Goal: Task Accomplishment & Management: Complete application form

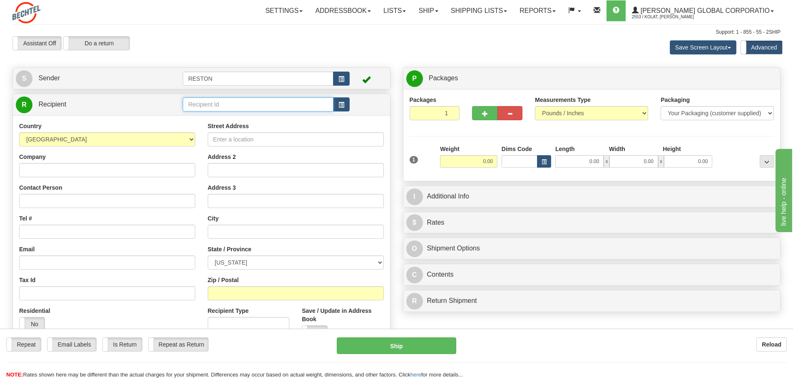
click at [216, 98] on input "text" at bounding box center [258, 104] width 151 height 14
click at [227, 142] on input "Street Address" at bounding box center [296, 139] width 176 height 14
click at [64, 138] on select "[GEOGRAPHIC_DATA] [GEOGRAPHIC_DATA] [GEOGRAPHIC_DATA] [GEOGRAPHIC_DATA] [US_STA…" at bounding box center [107, 139] width 176 height 14
click at [312, 146] on input "Street Address" at bounding box center [296, 139] width 176 height 14
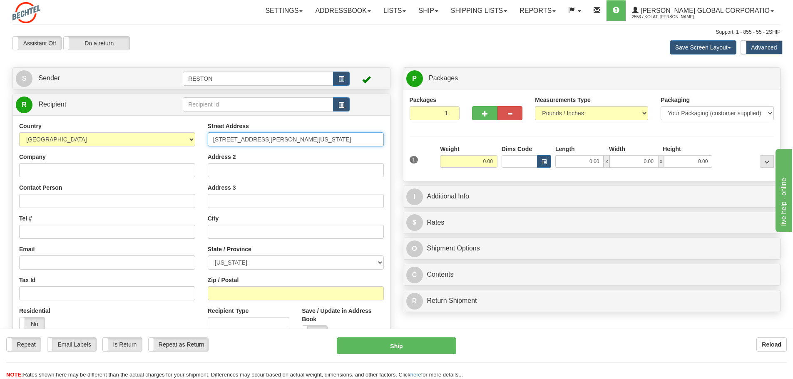
type input "[STREET_ADDRESS][PERSON_NAME][US_STATE]"
click at [99, 168] on input "Company" at bounding box center [107, 170] width 176 height 14
type input "Holiday Inn Richland on the River"
type input "[PERSON_NAME]"
click at [139, 230] on input "Tel #" at bounding box center [107, 232] width 176 height 14
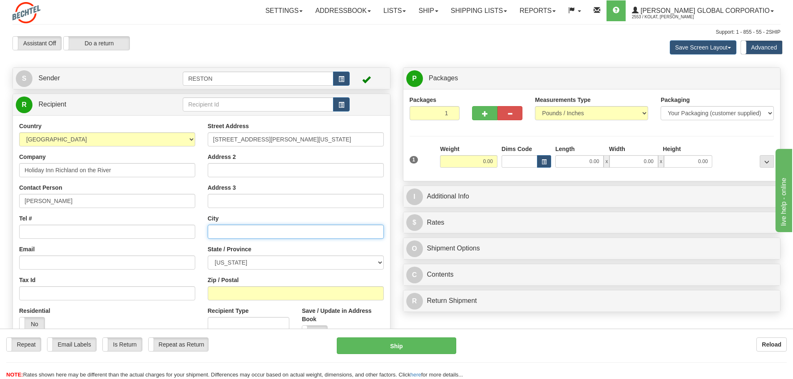
drag, startPoint x: 220, startPoint y: 234, endPoint x: 216, endPoint y: 232, distance: 4.9
click at [220, 234] on input "text" at bounding box center [296, 232] width 176 height 14
type input "Richland"
select select "WA"
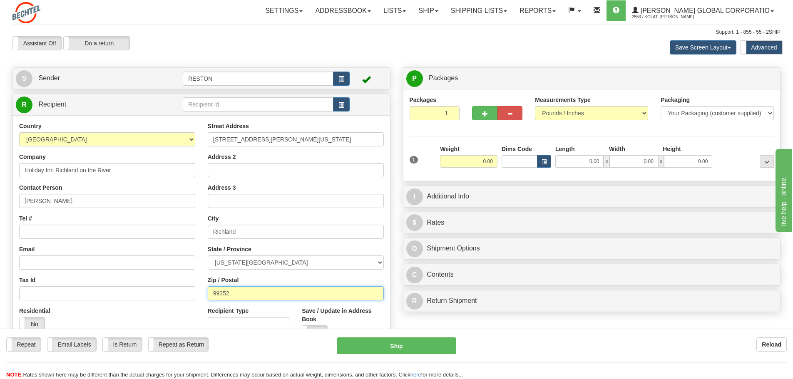
type input "99352"
click at [226, 325] on input "Recipient Type" at bounding box center [249, 324] width 82 height 14
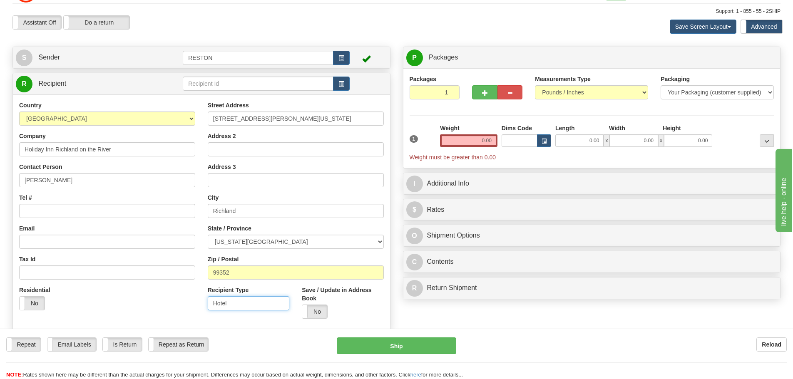
scroll to position [42, 0]
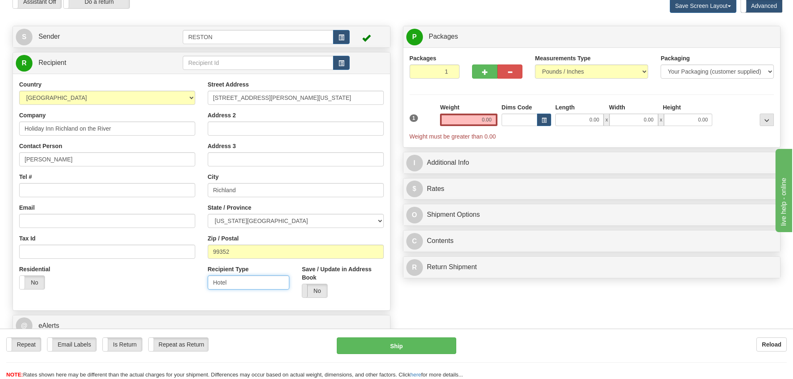
type input "Hotel"
click at [307, 285] on span at bounding box center [302, 290] width 11 height 13
click at [110, 196] on input "Tel #" at bounding box center [107, 190] width 176 height 14
paste input "[PHONE_NUMBER]"
type input "[PHONE_NUMBER]"
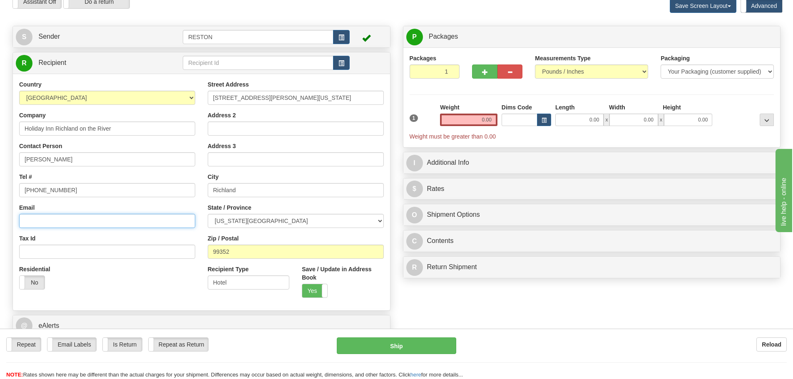
click at [108, 217] on input "Email" at bounding box center [107, 221] width 176 height 14
click at [93, 222] on input "Email" at bounding box center [107, 221] width 176 height 14
paste input "[EMAIL_ADDRESS][PERSON_NAME][DOMAIN_NAME]"
type input "[EMAIL_ADDRESS][PERSON_NAME][DOMAIN_NAME]"
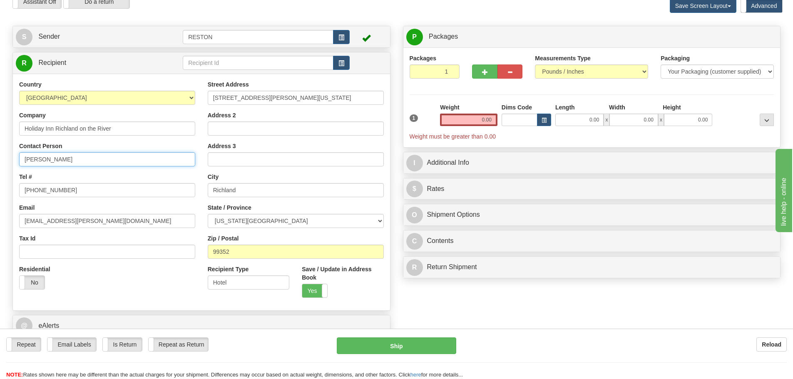
click at [107, 162] on input "[PERSON_NAME]" at bounding box center [107, 159] width 176 height 14
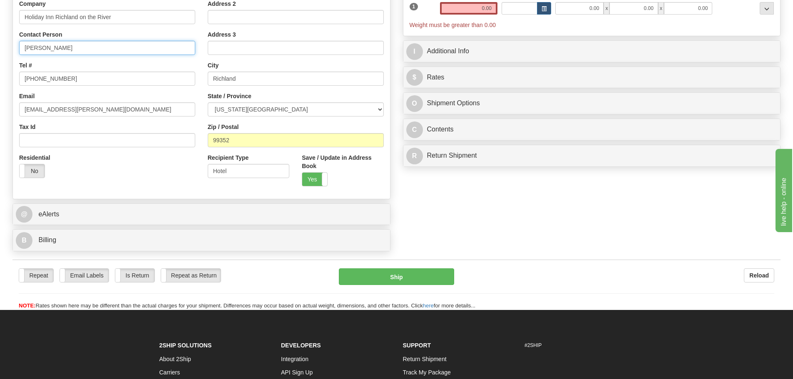
scroll to position [83, 0]
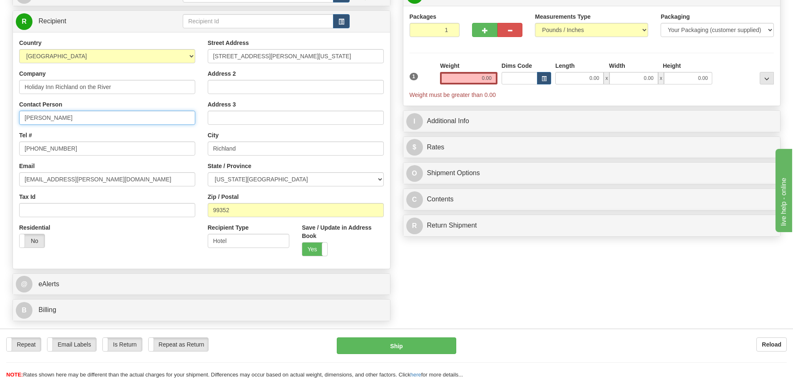
type input "[PERSON_NAME]"
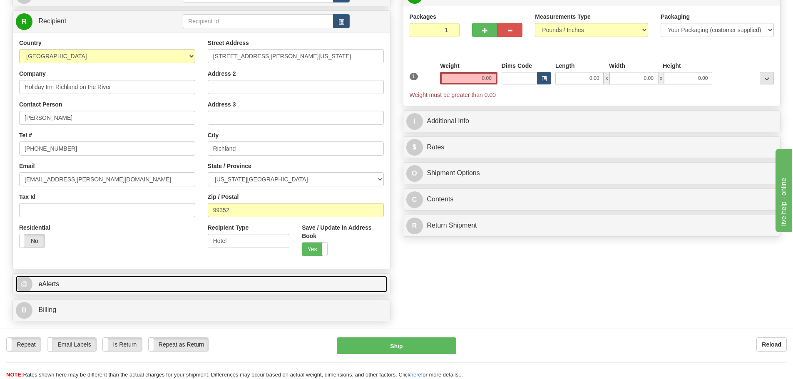
click at [192, 279] on link "@ eAlerts" at bounding box center [201, 284] width 371 height 17
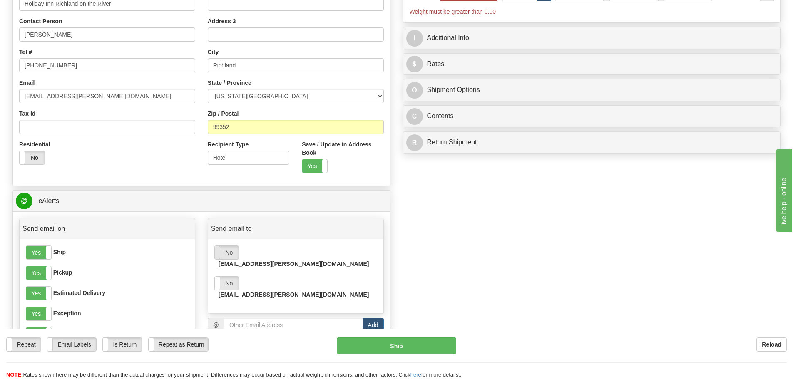
click at [219, 253] on span at bounding box center [214, 252] width 11 height 13
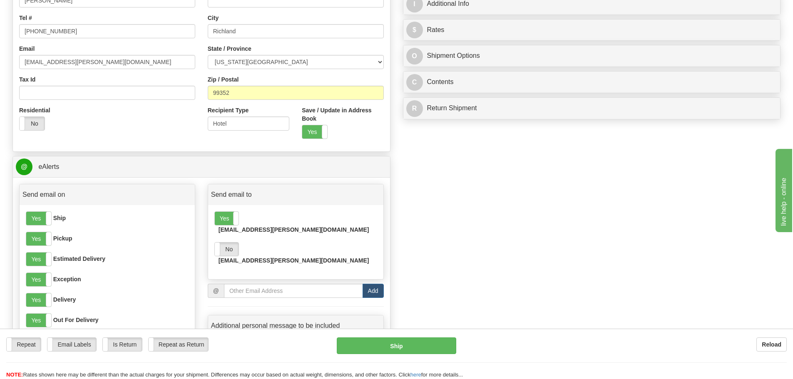
scroll to position [250, 0]
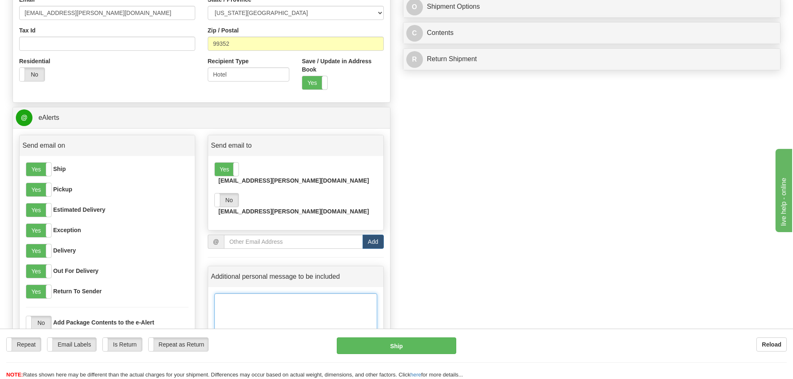
click at [342, 302] on textarea at bounding box center [295, 315] width 163 height 42
click at [215, 194] on span at bounding box center [214, 200] width 11 height 13
click at [286, 309] on textarea at bounding box center [295, 315] width 163 height 42
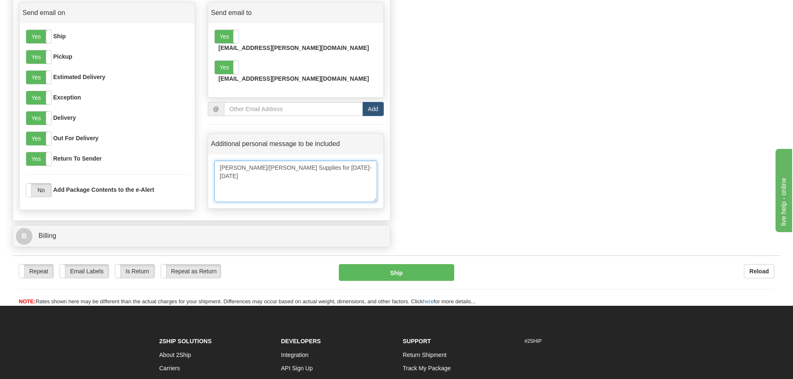
scroll to position [470, 0]
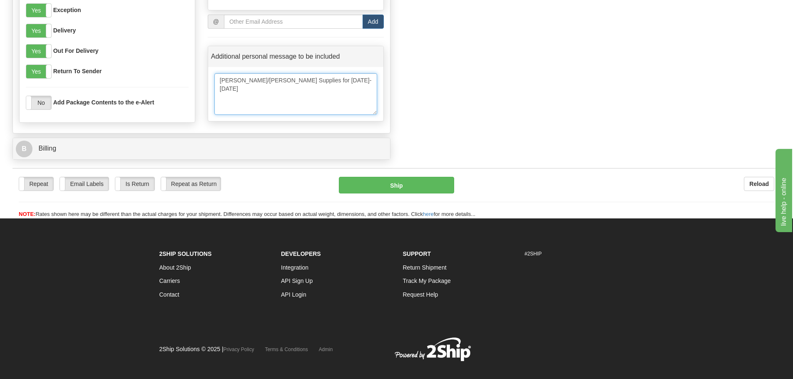
type textarea "[PERSON_NAME]/[PERSON_NAME] Supplies for [DATE]-[DATE]"
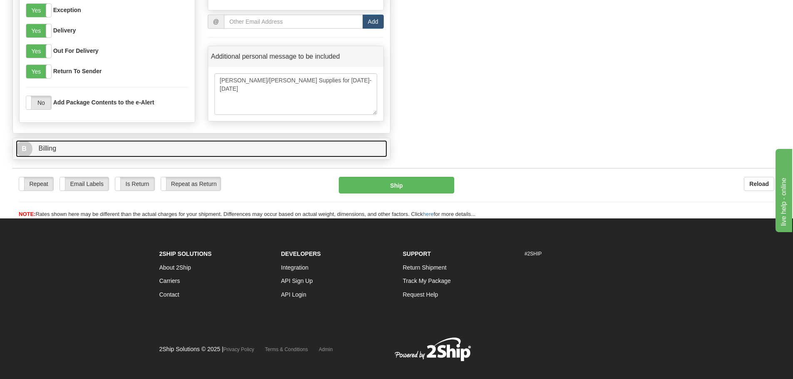
click at [18, 150] on span "B" at bounding box center [24, 149] width 17 height 17
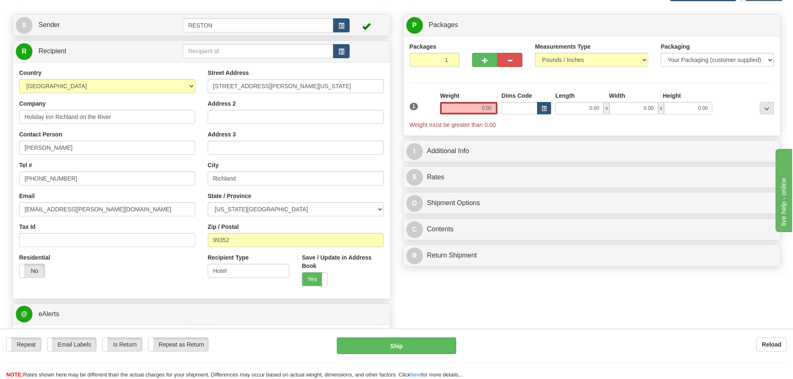
scroll to position [0, 0]
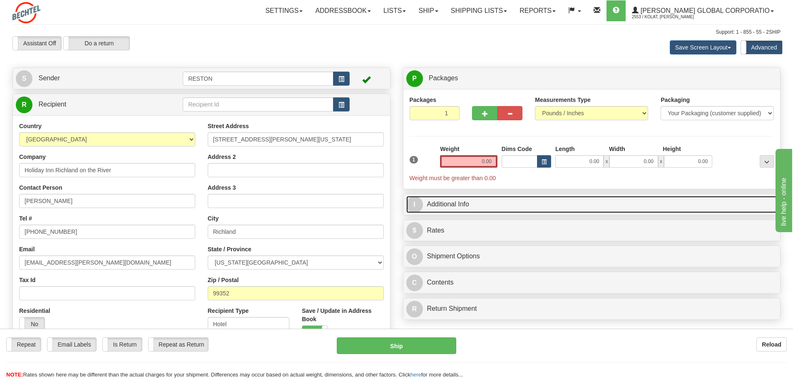
click at [478, 208] on link "I Additional Info" at bounding box center [591, 204] width 371 height 17
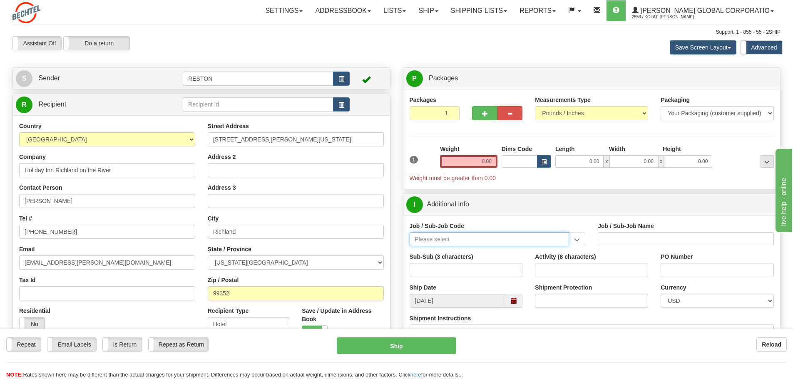
click at [458, 245] on input "Job / Sub-Job Code" at bounding box center [490, 239] width 160 height 14
click at [509, 242] on input "Job / Sub-Job Code" at bounding box center [490, 239] width 160 height 14
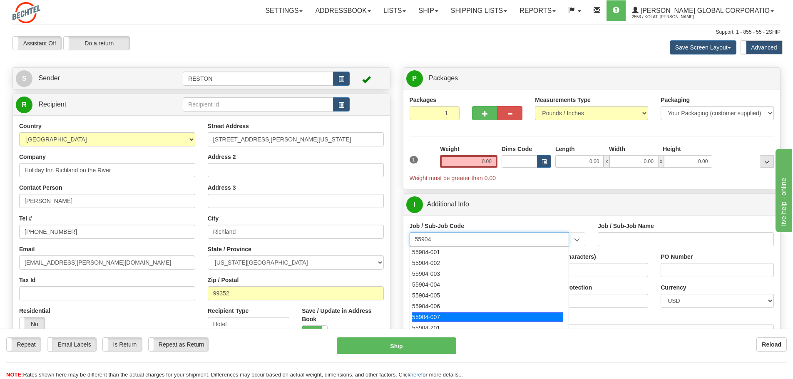
click at [474, 316] on div "55904-007" at bounding box center [488, 317] width 152 height 9
type input "55904-007"
type input "STRATEGY & BUSINESS DEVELOPMENT - CUSTOMER CENTRI"
type input "55904-007"
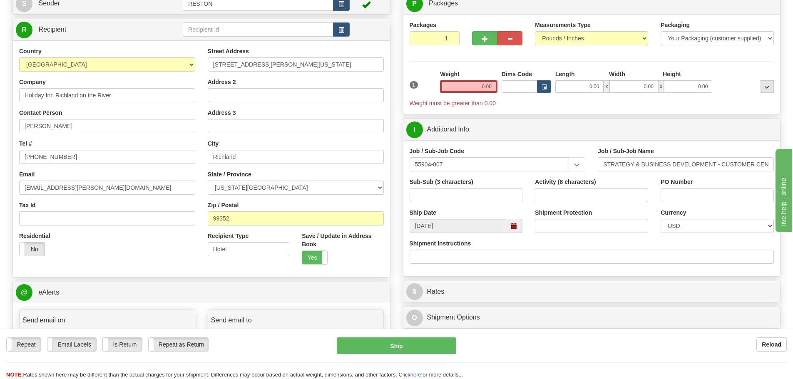
scroll to position [83, 0]
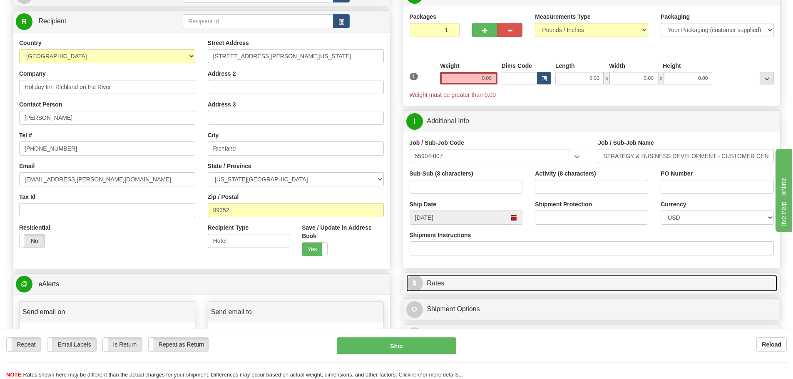
click at [452, 282] on link "$ Rates" at bounding box center [591, 283] width 371 height 17
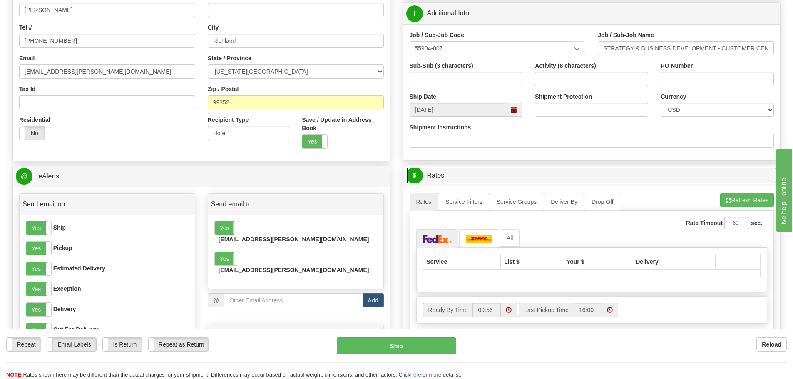
scroll to position [42, 0]
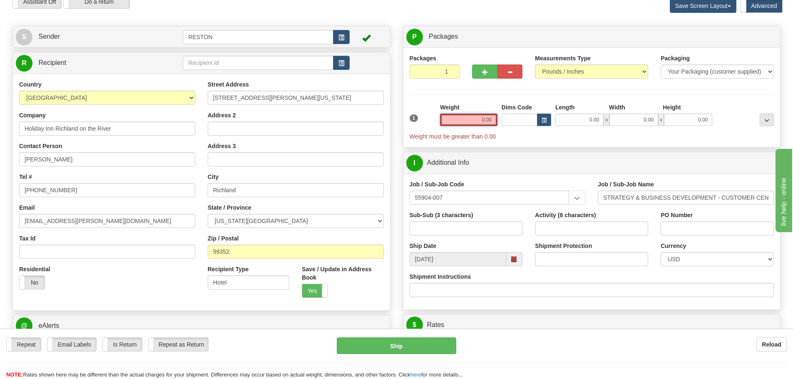
click at [484, 119] on input "0.00" at bounding box center [468, 120] width 57 height 12
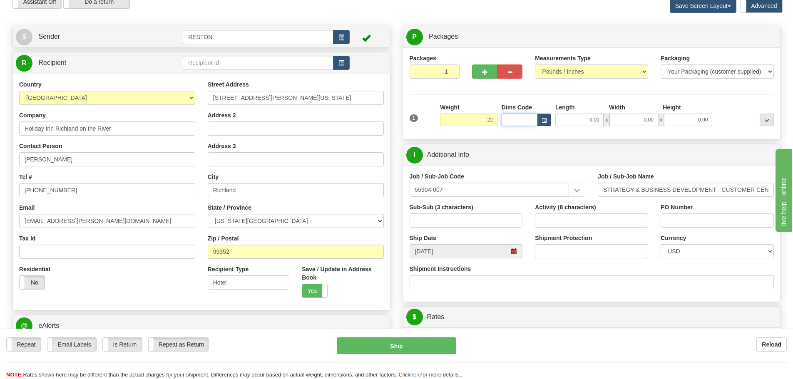
type input "22.00"
type input "20.00"
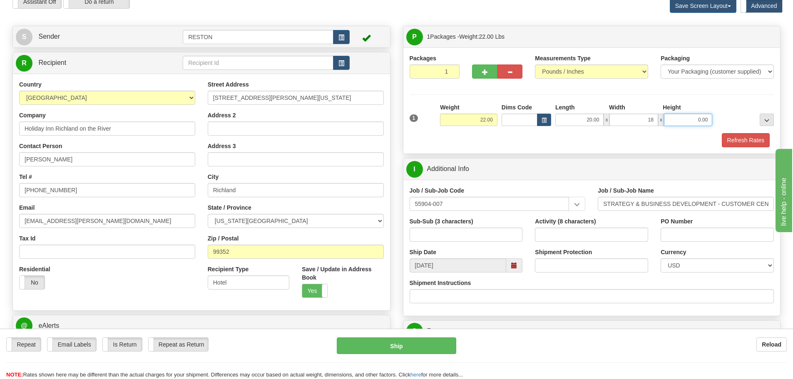
type input "18.00"
type input "8.00"
click at [638, 135] on div "Refresh Rates" at bounding box center [592, 140] width 369 height 14
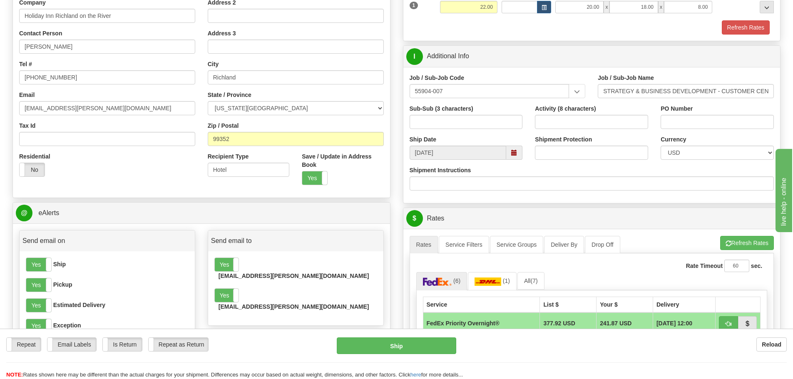
scroll to position [167, 0]
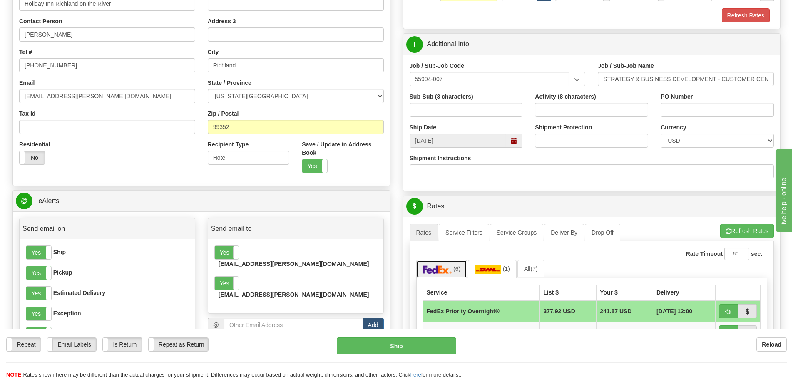
click at [444, 271] on img at bounding box center [437, 270] width 29 height 8
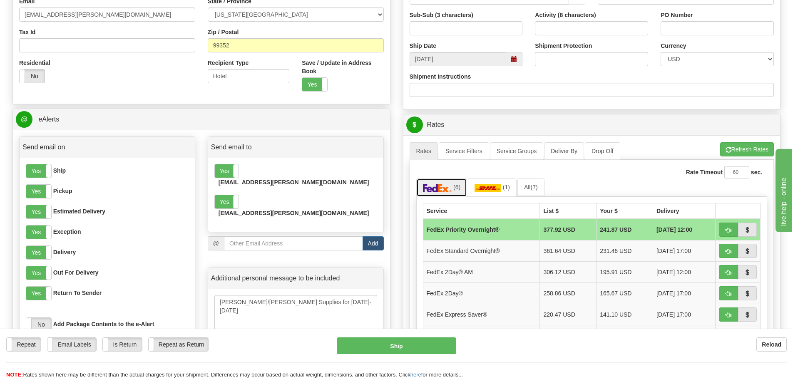
scroll to position [333, 0]
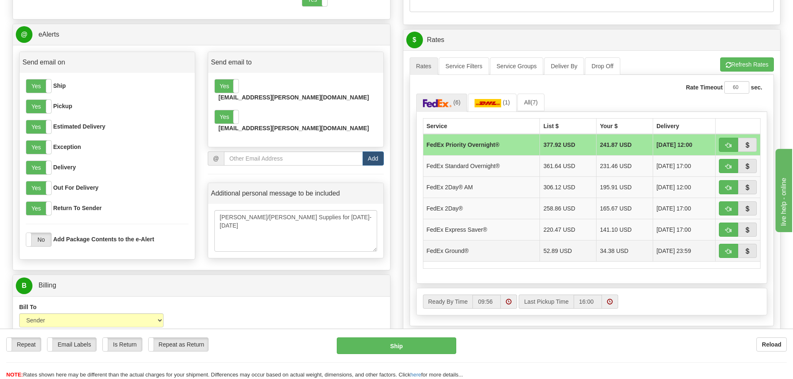
click at [477, 250] on td "FedEx Ground®" at bounding box center [481, 250] width 117 height 21
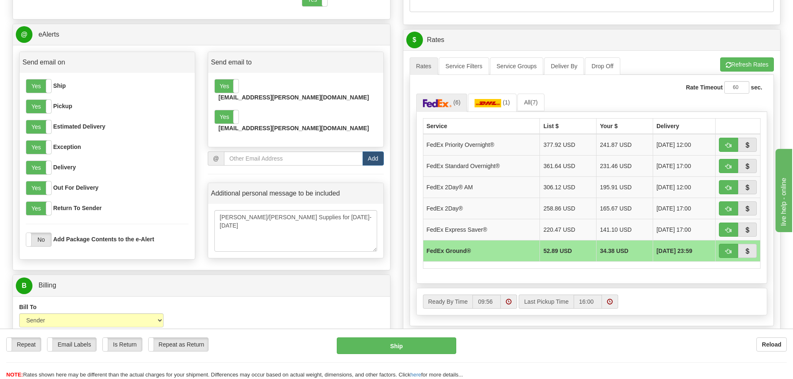
click at [477, 250] on td "FedEx Ground®" at bounding box center [481, 250] width 117 height 21
click at [420, 347] on button "Ship" at bounding box center [397, 346] width 120 height 17
type input "92"
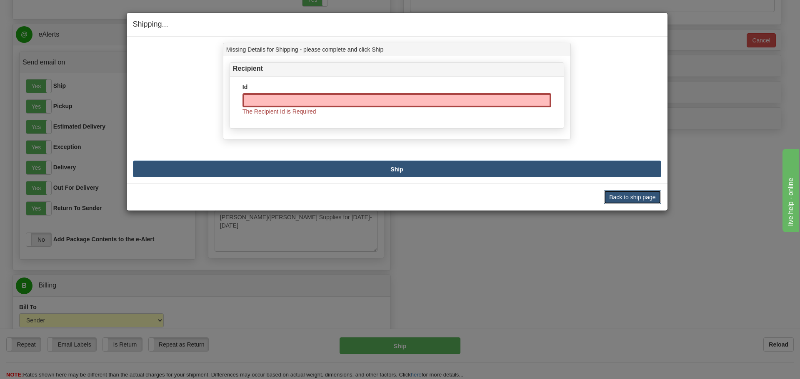
click at [631, 199] on button "Back to ship page" at bounding box center [631, 197] width 57 height 14
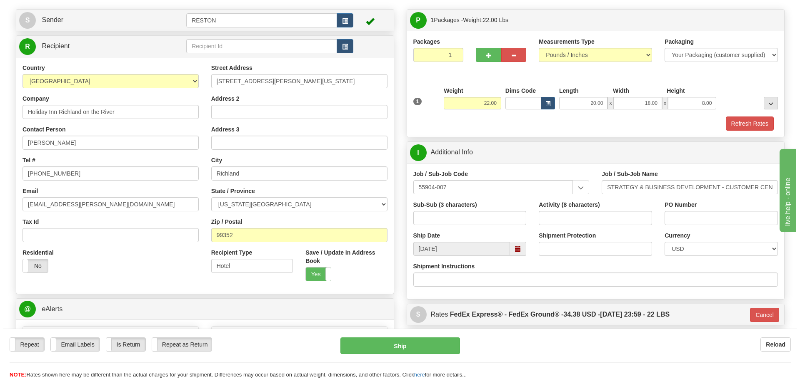
scroll to position [0, 0]
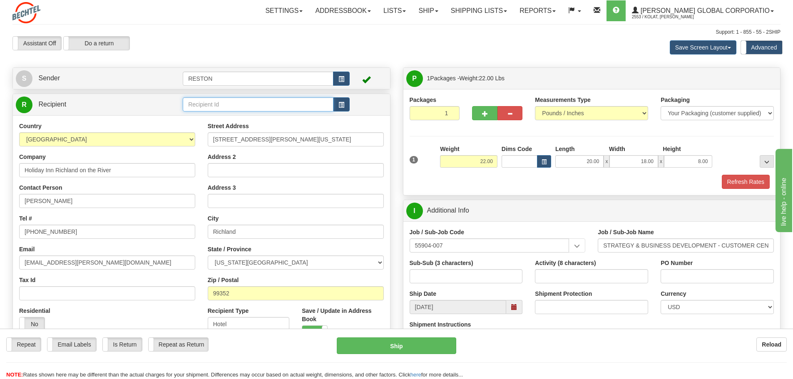
click at [249, 104] on input "text" at bounding box center [258, 104] width 151 height 14
type input "[PERSON_NAME] Holiday Inn Sales and Catering"
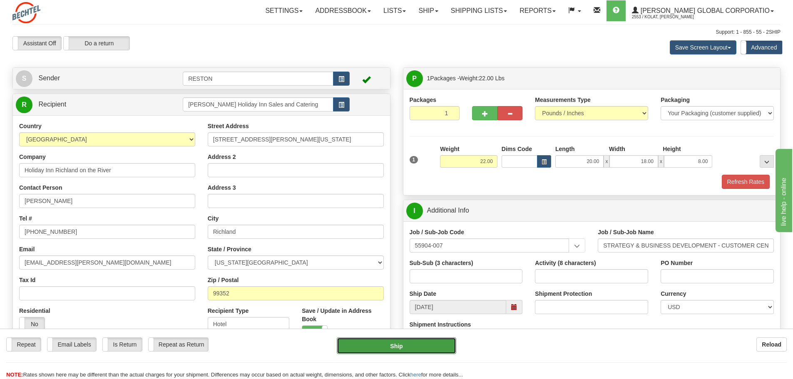
click at [406, 349] on button "Ship" at bounding box center [397, 346] width 120 height 17
type input "92"
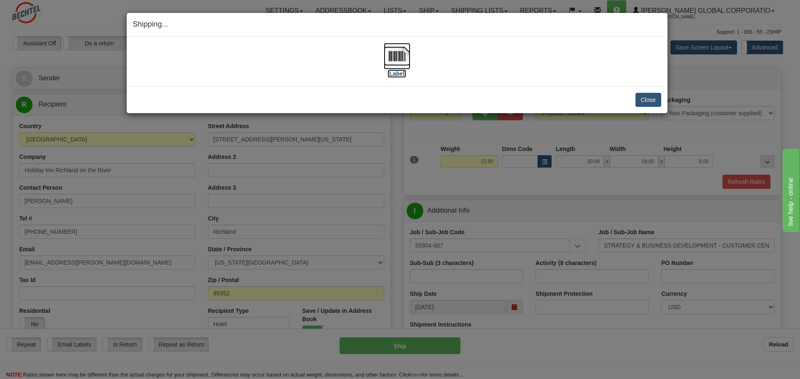
click at [403, 58] on img at bounding box center [397, 56] width 27 height 27
drag, startPoint x: 648, startPoint y: 100, endPoint x: 459, endPoint y: 133, distance: 192.3
click at [643, 99] on button "Close" at bounding box center [648, 100] width 26 height 14
drag, startPoint x: 656, startPoint y: 97, endPoint x: 590, endPoint y: 114, distance: 68.7
click at [656, 97] on button "Close" at bounding box center [648, 100] width 26 height 14
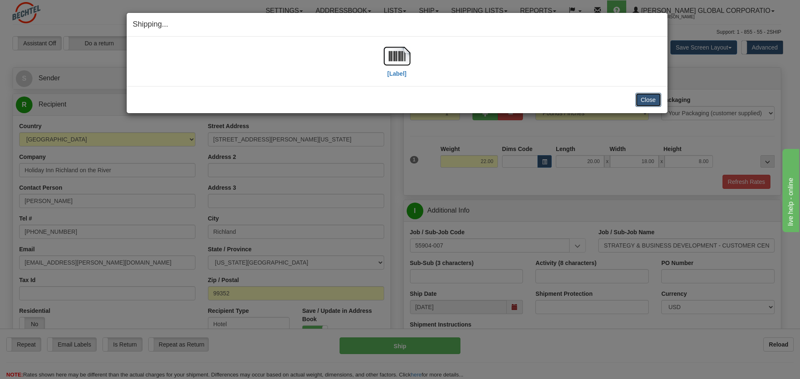
click at [651, 102] on button "Close" at bounding box center [648, 100] width 26 height 14
click at [645, 102] on button "Close" at bounding box center [648, 100] width 26 height 14
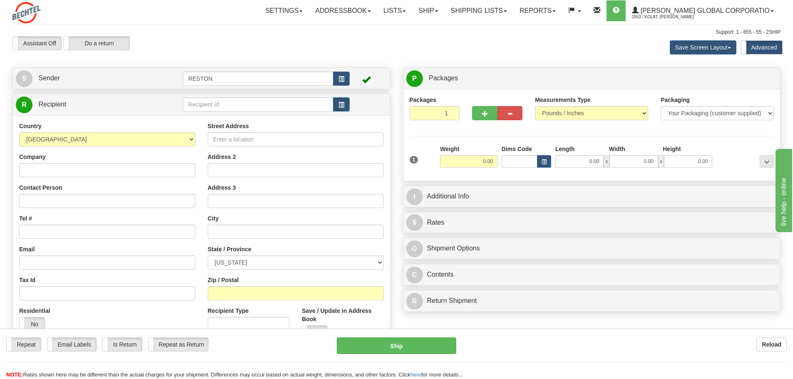
click at [368, 31] on div "Support: 1 - 855 - 55 - 2SHIP" at bounding box center [396, 32] width 768 height 7
click at [199, 37] on div "Assistant On Assistant Off Do a return Do a return" at bounding box center [168, 43] width 325 height 14
